Goal: Task Accomplishment & Management: Use online tool/utility

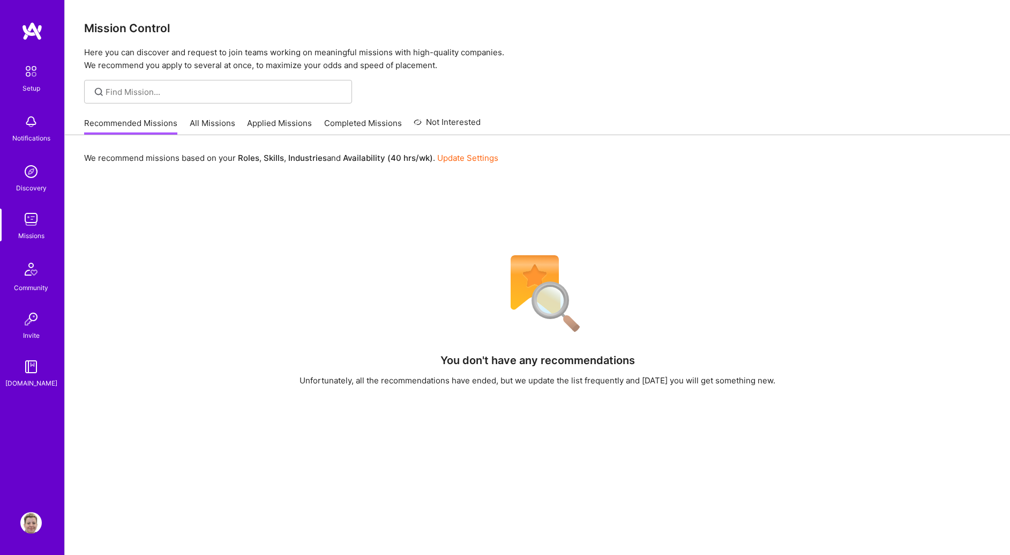
click at [211, 126] on link "All Missions" at bounding box center [213, 126] width 46 height 18
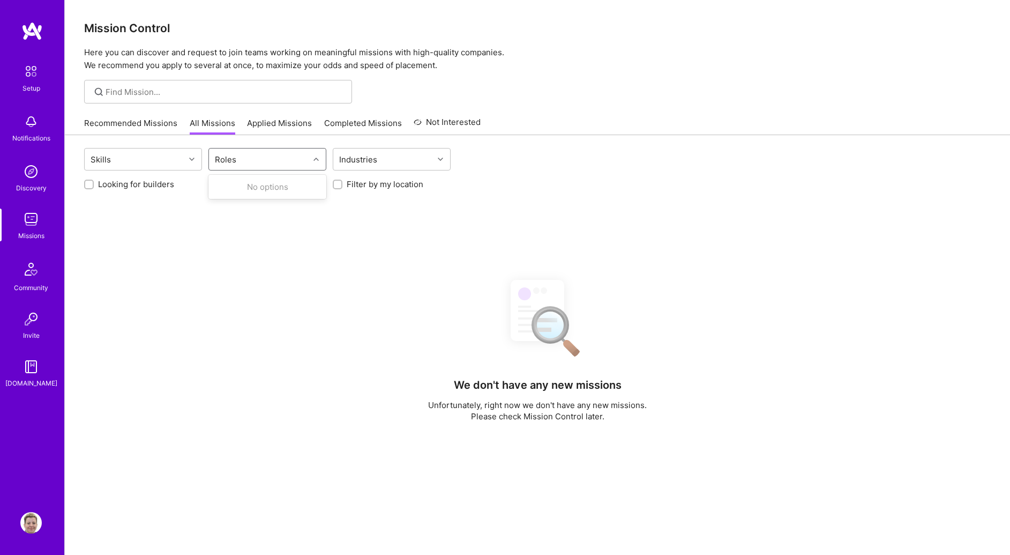
click at [246, 165] on div "Roles" at bounding box center [259, 158] width 100 height 21
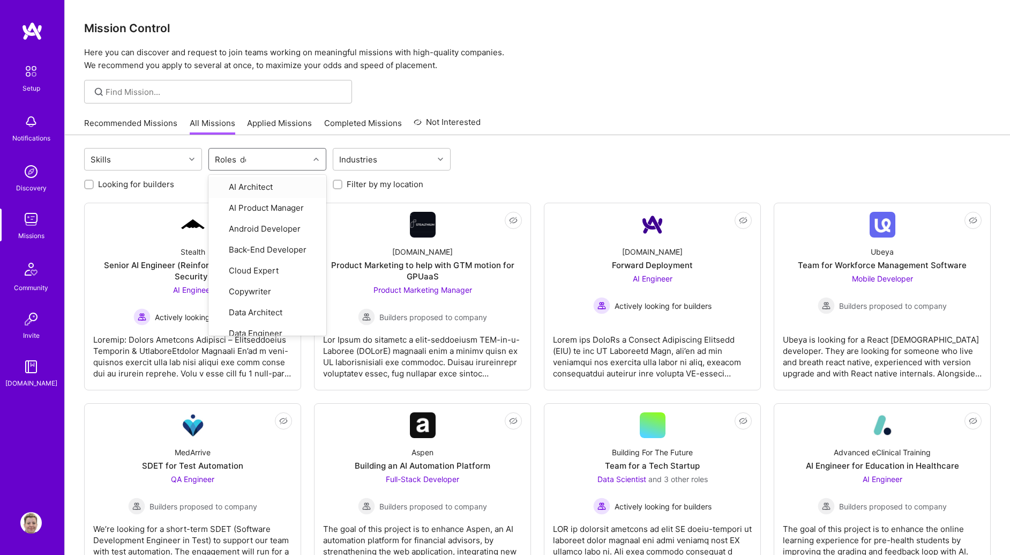
type input "des"
click at [253, 190] on div "Graphics Designer" at bounding box center [267, 186] width 105 height 11
checkbox input "true"
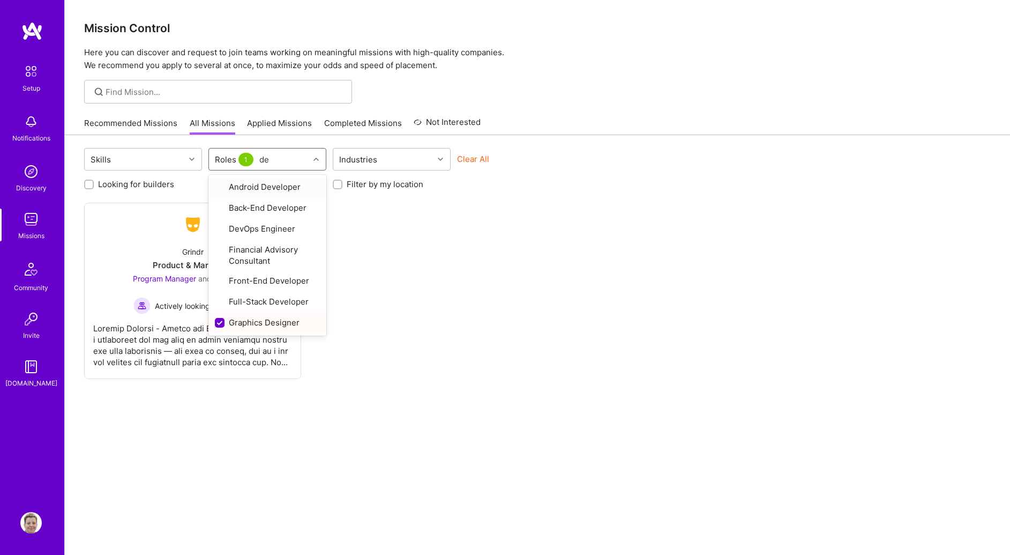
type input "des"
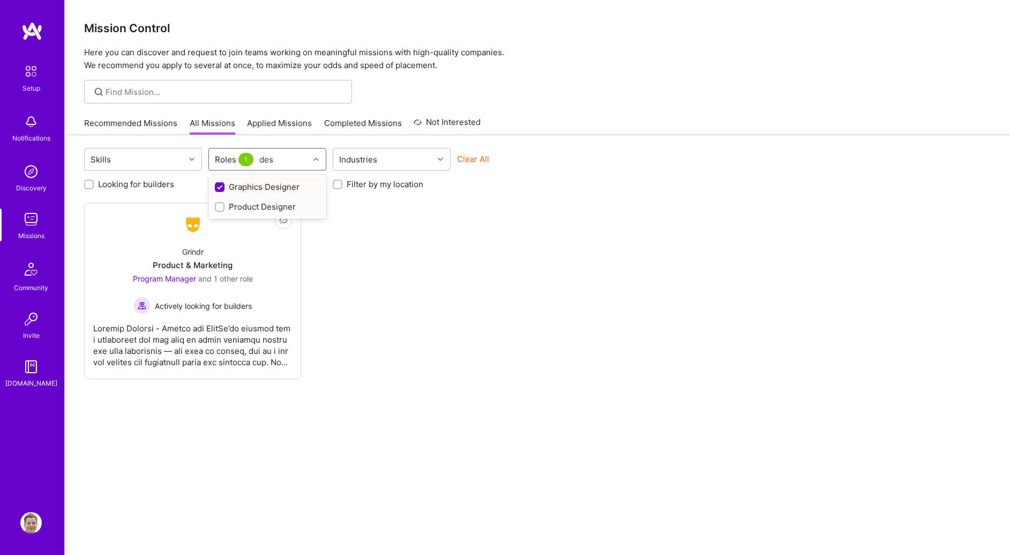
click at [248, 206] on div "Product Designer" at bounding box center [267, 206] width 105 height 11
checkbox input "true"
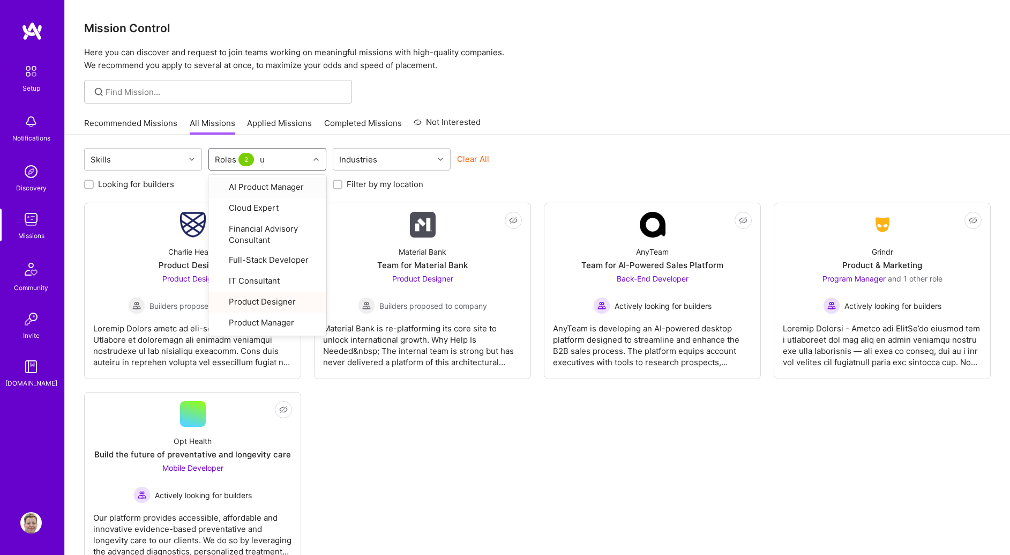
type input "ux"
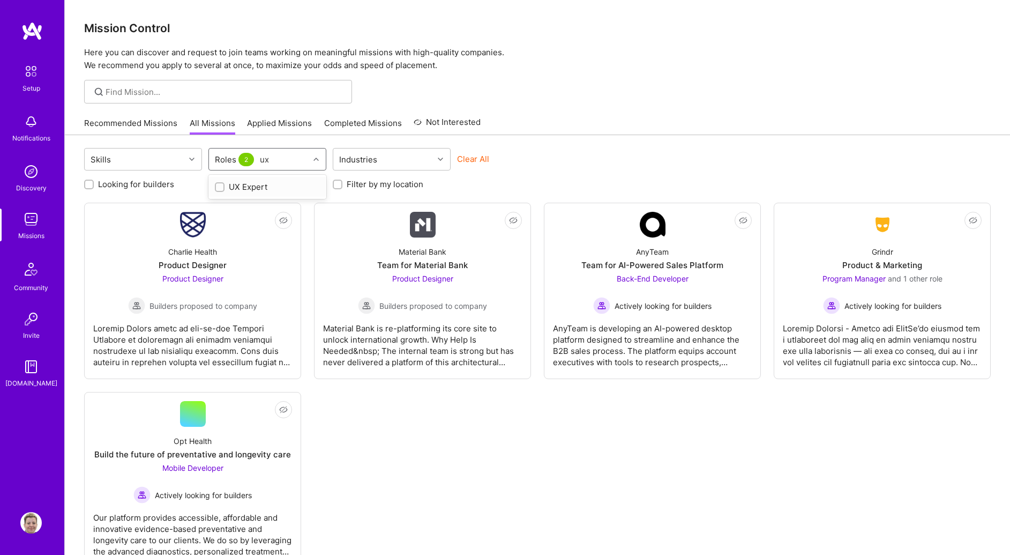
click at [263, 189] on div "UX Expert" at bounding box center [267, 186] width 105 height 11
checkbox input "true"
click at [636, 109] on div "Mission Control Here you can discover and request to join teams working on mean…" at bounding box center [537, 297] width 945 height 594
